Goal: Transaction & Acquisition: Purchase product/service

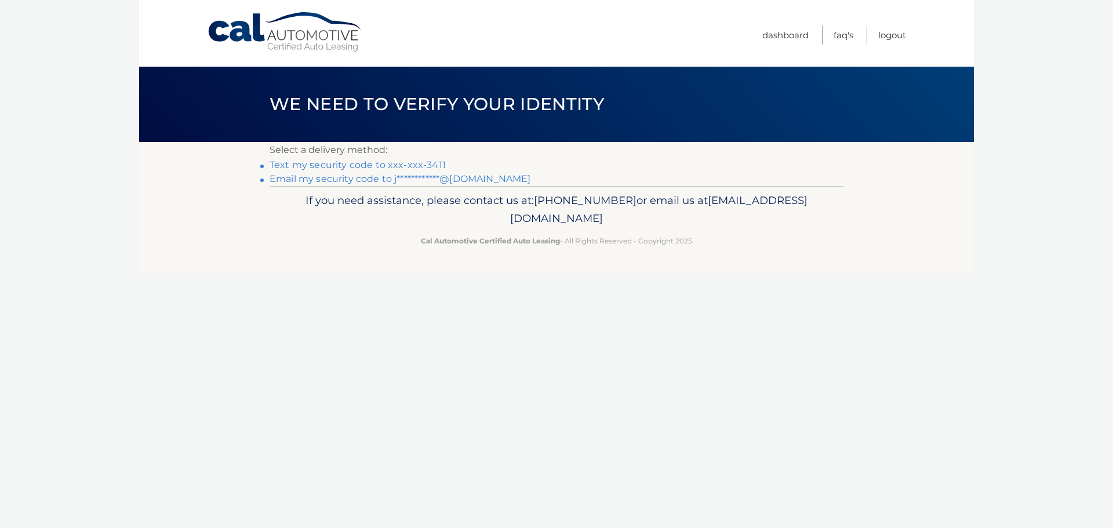
click at [342, 169] on link "Text my security code to xxx-xxx-3411" at bounding box center [357, 164] width 176 height 11
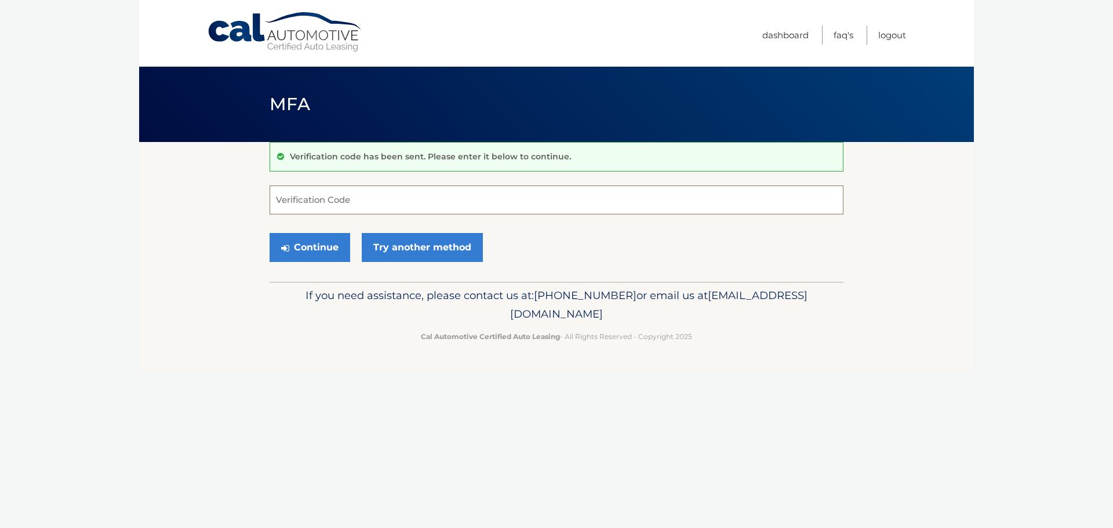
click at [308, 199] on input "Verification Code" at bounding box center [556, 199] width 574 height 29
type input "882403"
click at [329, 256] on button "Continue" at bounding box center [309, 247] width 81 height 29
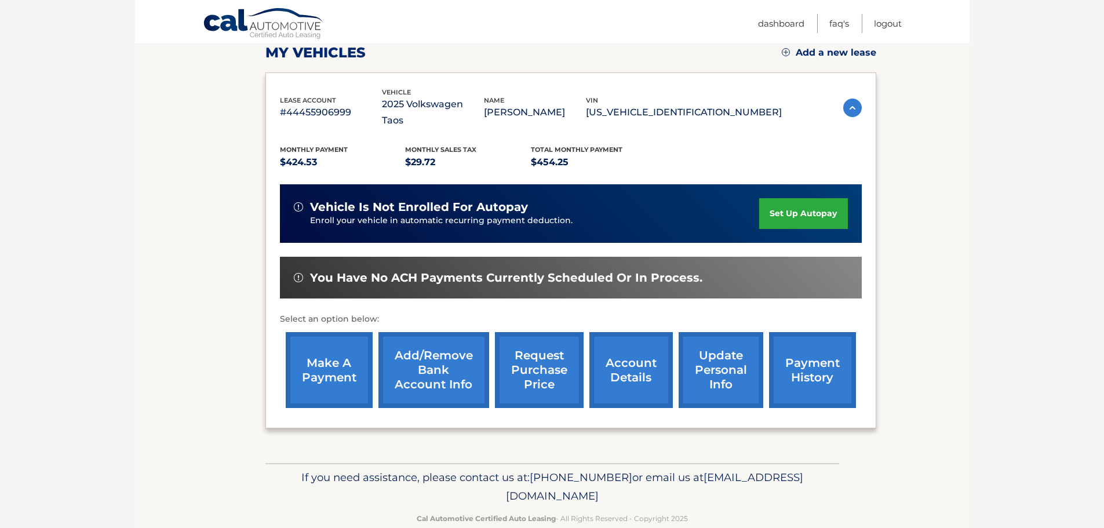
scroll to position [177, 0]
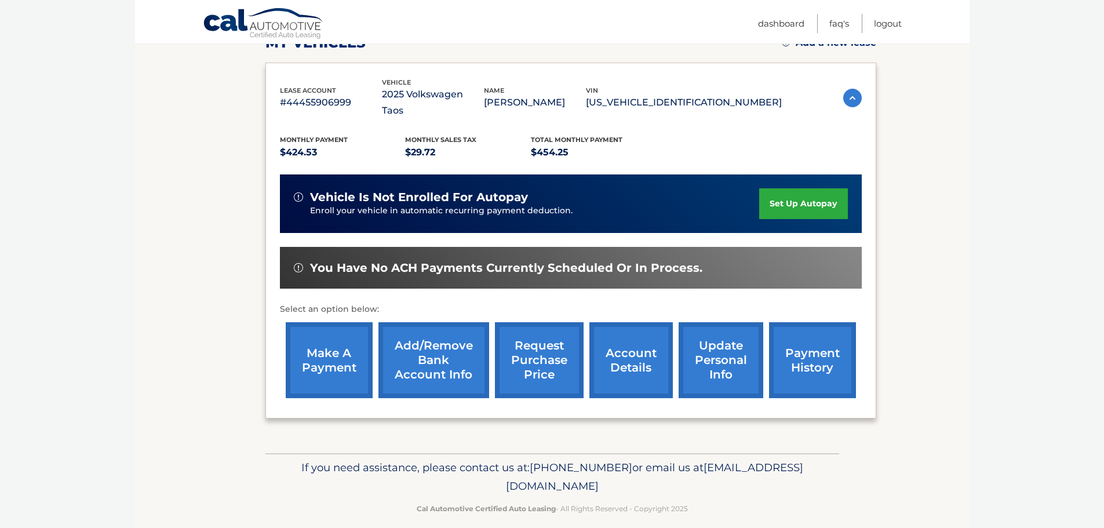
click at [345, 349] on link "make a payment" at bounding box center [329, 360] width 87 height 76
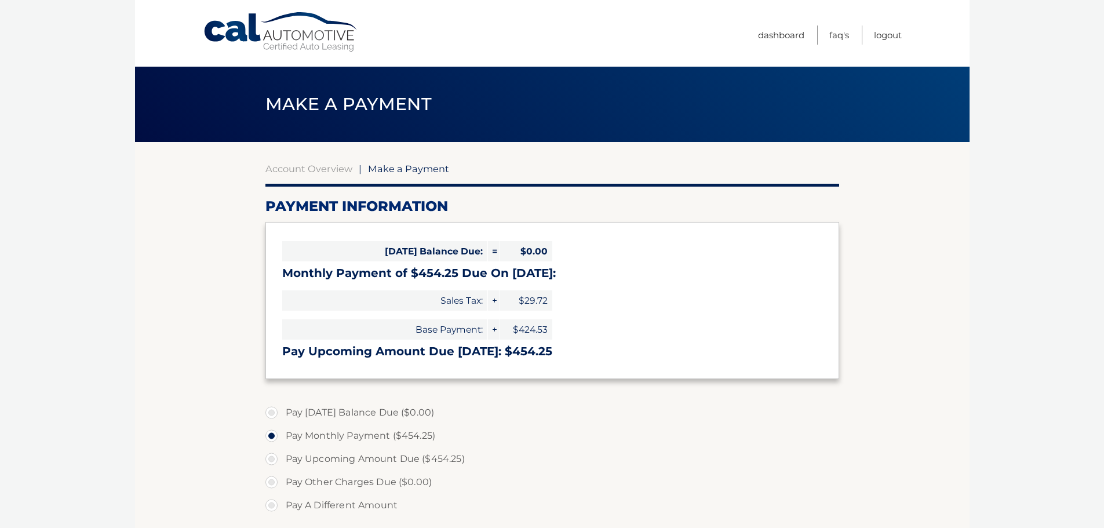
select select "MmUzMWRlYTAtMzE3YS00MzBiLWE4MDYtOGFiOWEyZWQyMWZm"
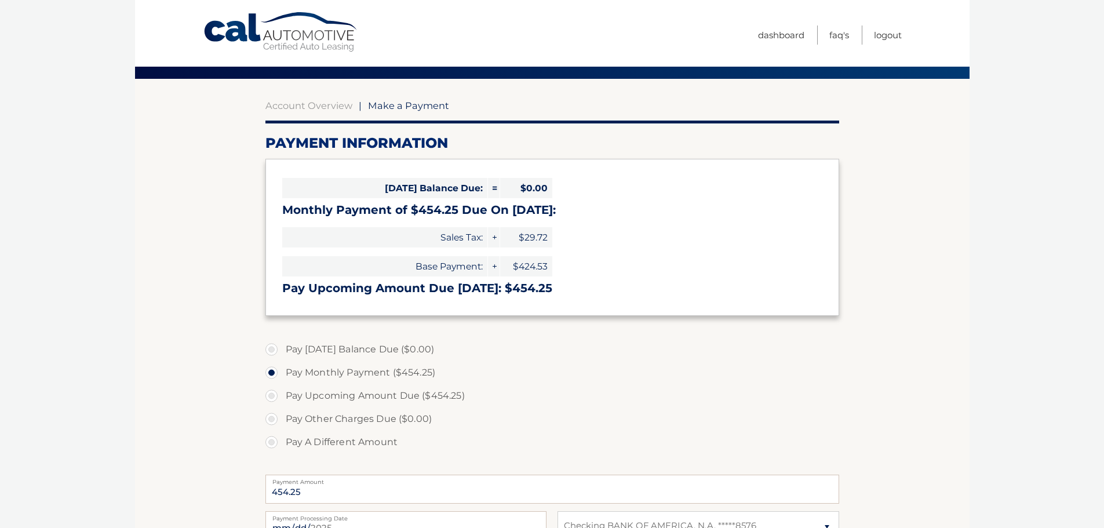
scroll to position [174, 0]
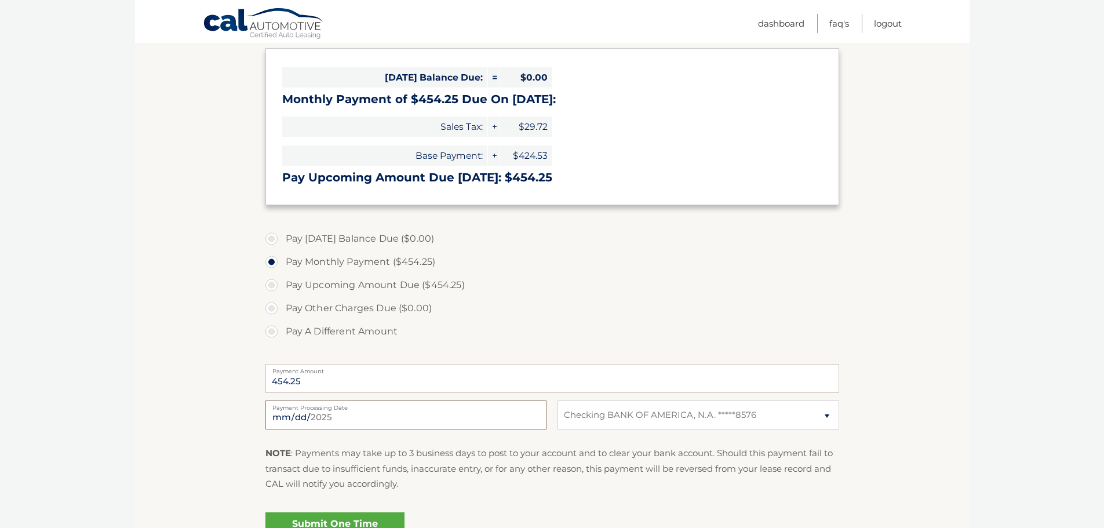
click at [421, 429] on input "[DATE]" at bounding box center [405, 414] width 281 height 29
type input "[DATE]"
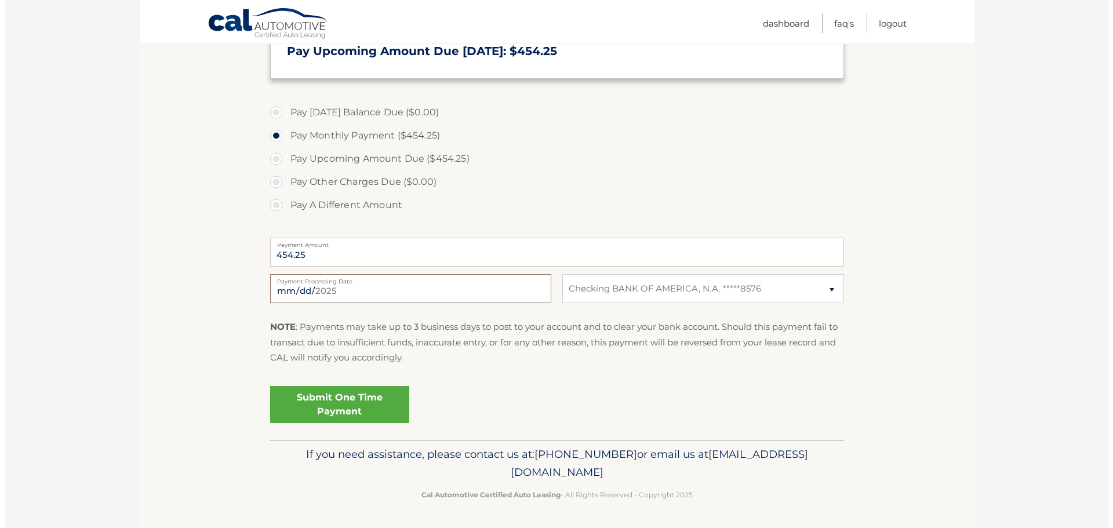
scroll to position [370, 0]
click at [384, 395] on link "Submit One Time Payment" at bounding box center [334, 404] width 139 height 37
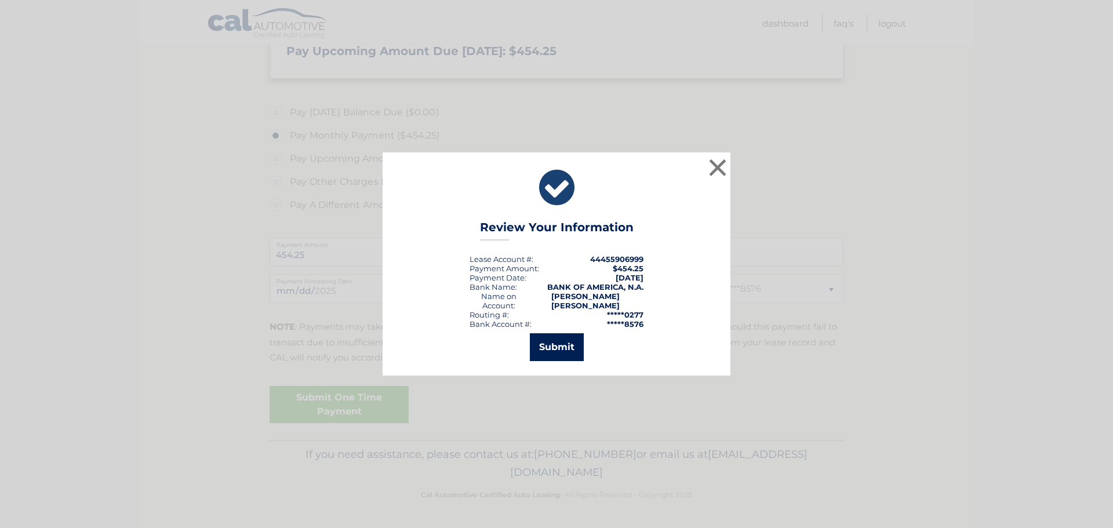
click at [551, 351] on button "Submit" at bounding box center [557, 347] width 54 height 28
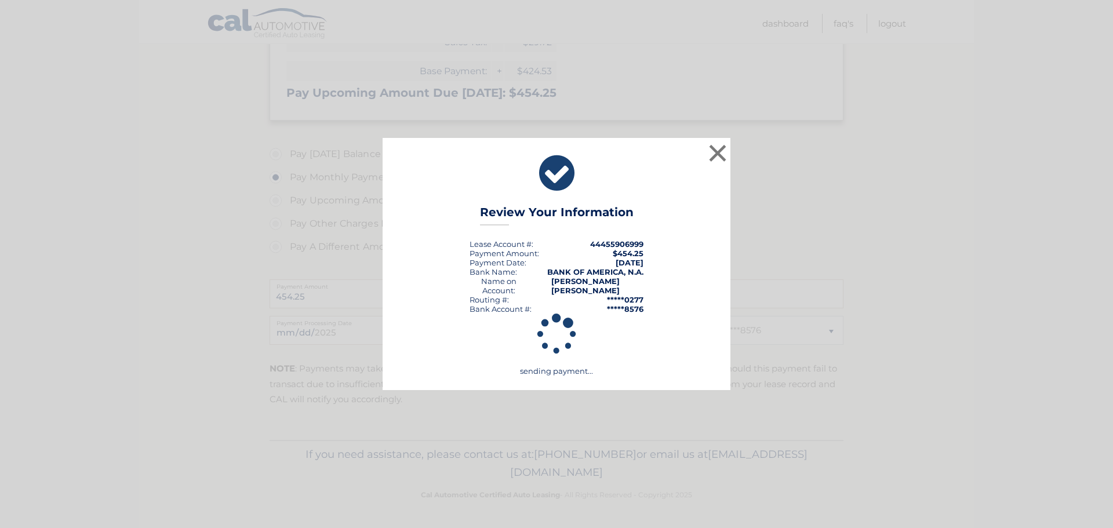
scroll to position [318, 0]
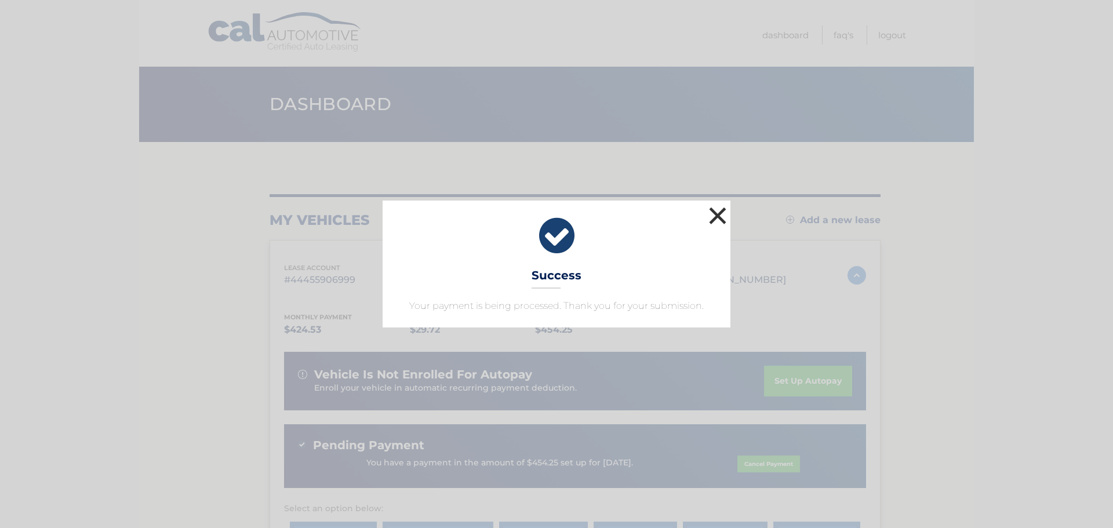
click at [719, 204] on button "×" at bounding box center [717, 215] width 23 height 23
